Goal: Check status: Check status

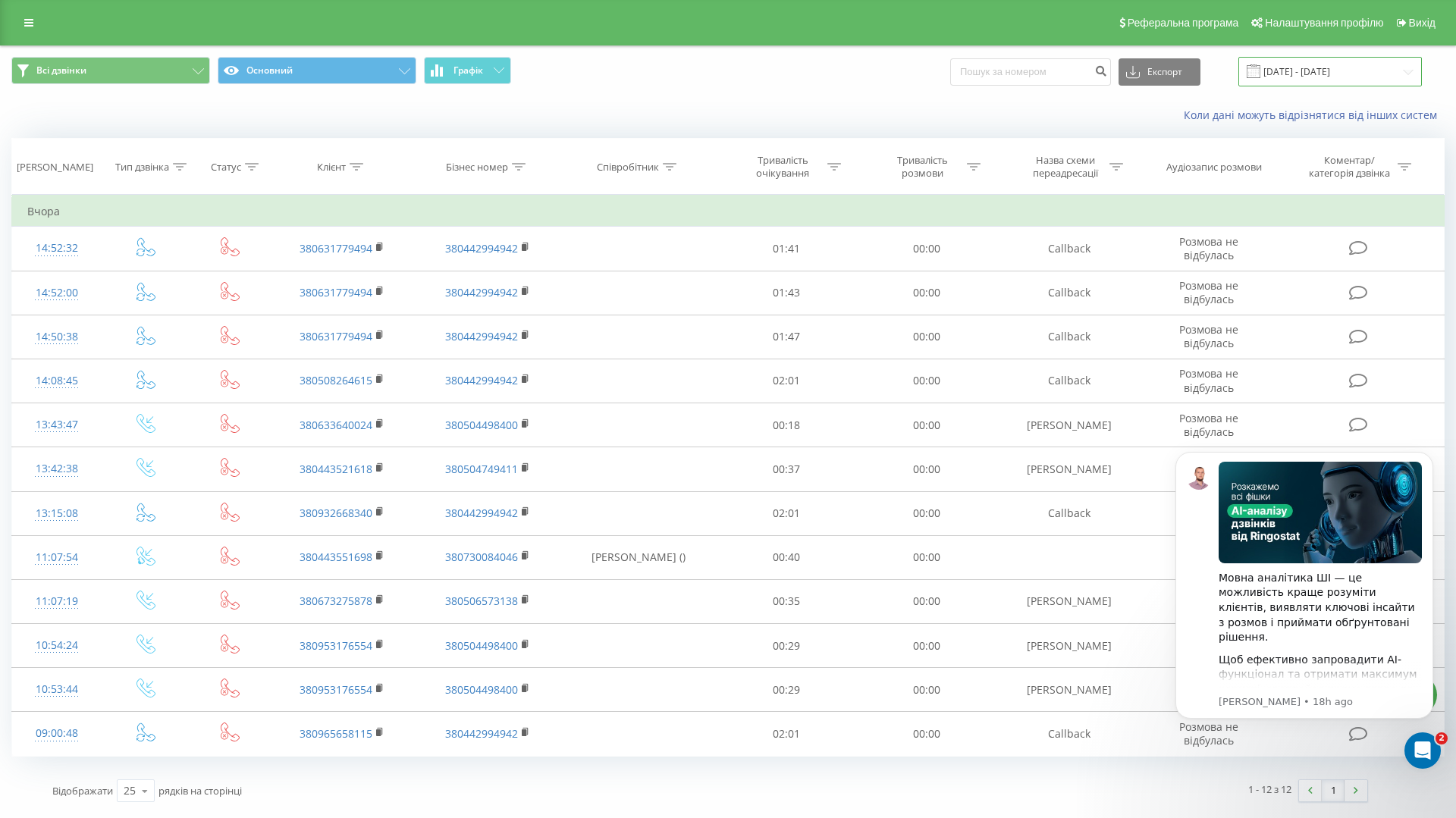
click at [1330, 77] on input "[DATE] - [DATE]" at bounding box center [1330, 72] width 184 height 30
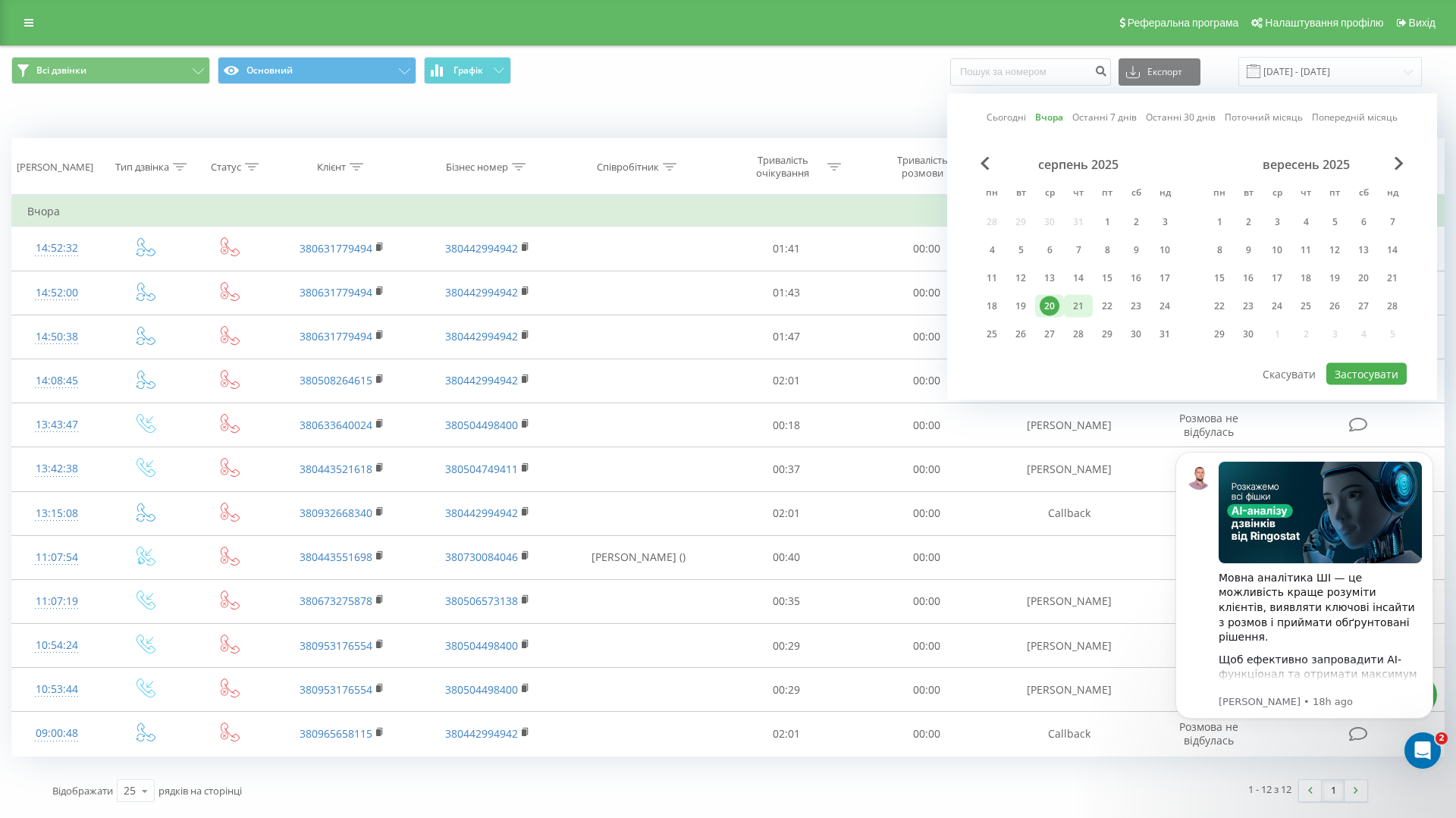
click at [1072, 308] on div "21" at bounding box center [1078, 307] width 20 height 20
click at [1380, 374] on button "Застосувати" at bounding box center [1367, 374] width 80 height 22
type input "21.08.2025 - 21.08.2025"
